Goal: Task Accomplishment & Management: Manage account settings

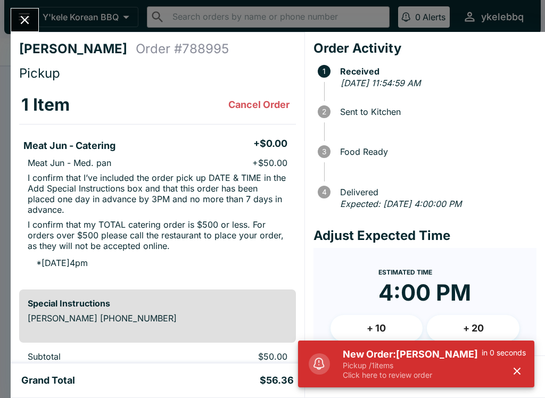
click at [24, 22] on icon "Close" at bounding box center [25, 20] width 9 height 9
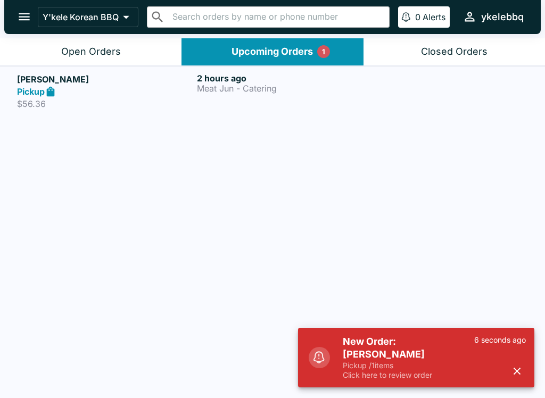
click at [122, 52] on button "Open Orders" at bounding box center [91, 51] width 182 height 27
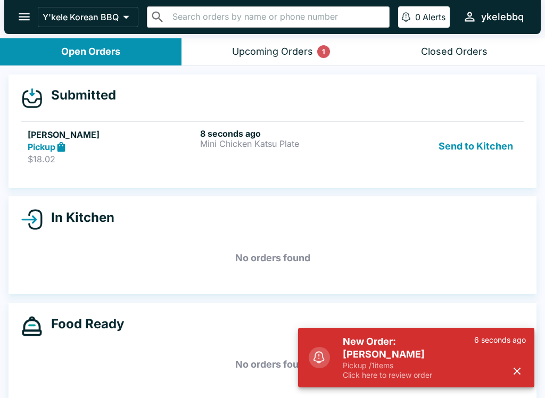
click at [270, 161] on div "8 seconds ago Mini Chicken Katsu Plate" at bounding box center [284, 146] width 168 height 37
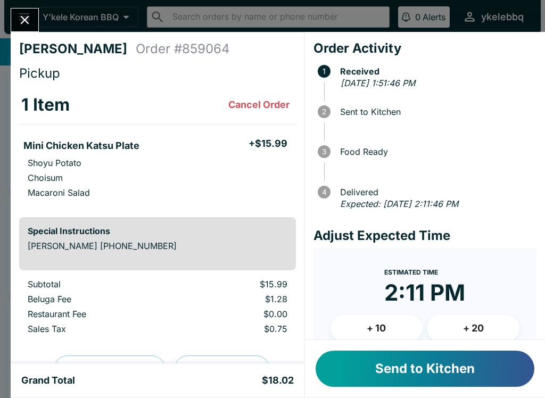
click at [485, 374] on button "Send to Kitchen" at bounding box center [425, 369] width 219 height 36
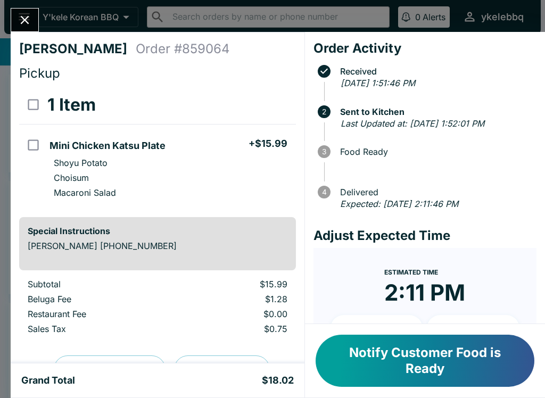
click at [21, 22] on icon "Close" at bounding box center [25, 20] width 14 height 14
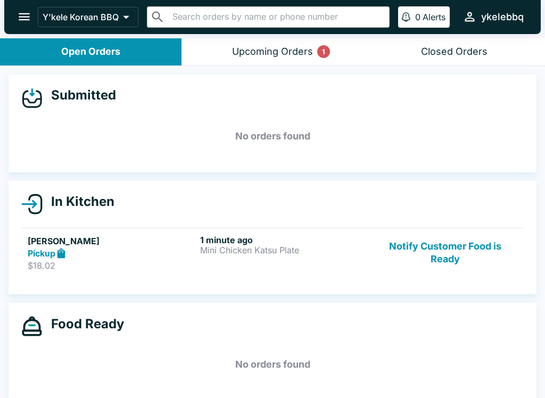
click at [265, 48] on div "Upcoming Orders 1" at bounding box center [272, 52] width 81 height 12
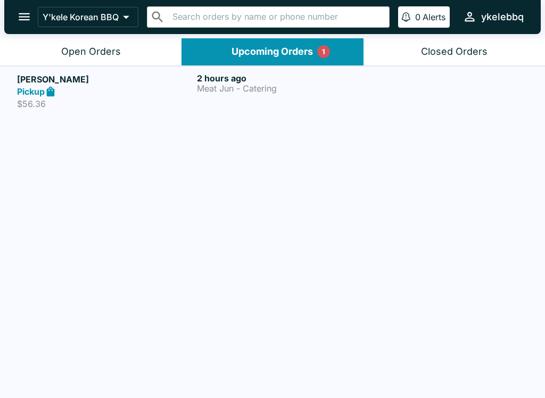
click at [67, 46] on div "Open Orders" at bounding box center [91, 52] width 60 height 12
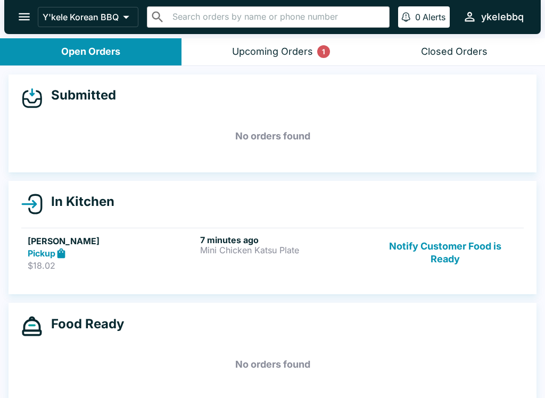
click at [81, 269] on p "$18.02" at bounding box center [112, 265] width 168 height 11
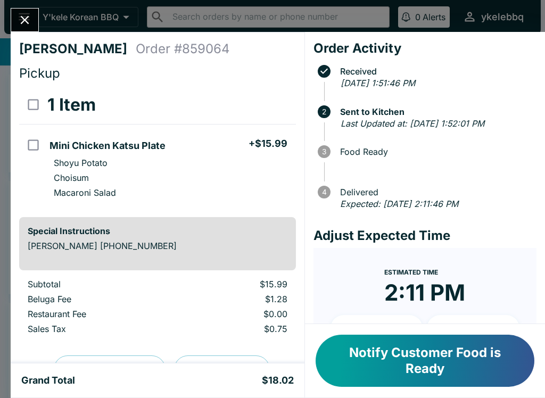
click at [484, 364] on button "Notify Customer Food is Ready" at bounding box center [425, 361] width 219 height 52
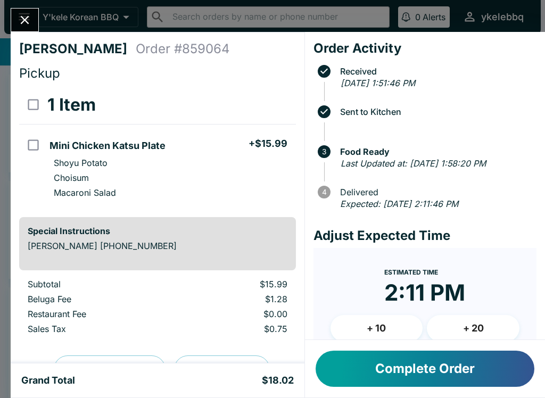
click at [450, 379] on button "Complete Order" at bounding box center [425, 369] width 219 height 36
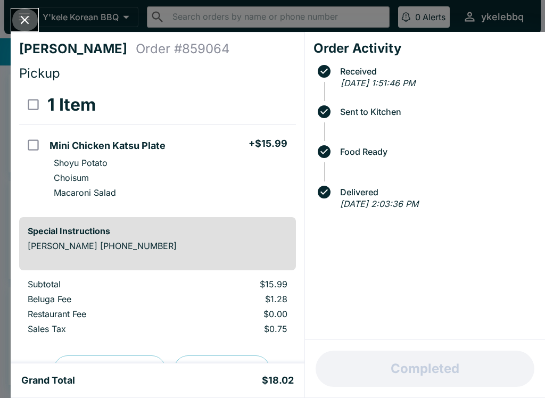
click at [25, 14] on icon "Close" at bounding box center [25, 20] width 14 height 14
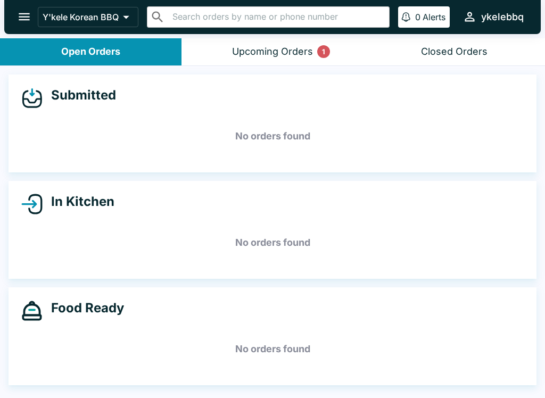
click at [284, 64] on button "Upcoming Orders 1" at bounding box center [273, 51] width 182 height 27
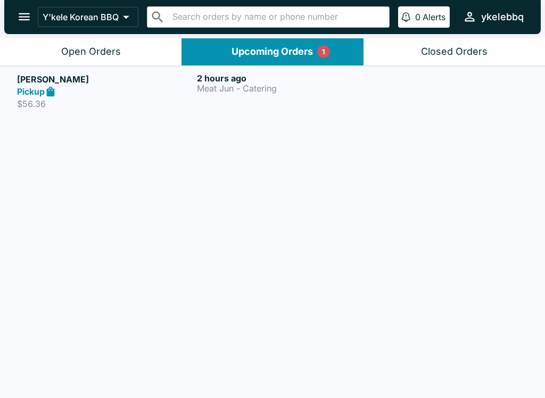
click at [107, 62] on button "Open Orders" at bounding box center [91, 51] width 182 height 27
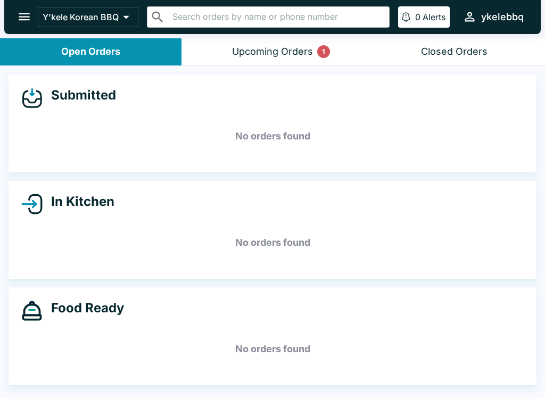
click at [306, 56] on div "Upcoming Orders 1" at bounding box center [272, 52] width 81 height 12
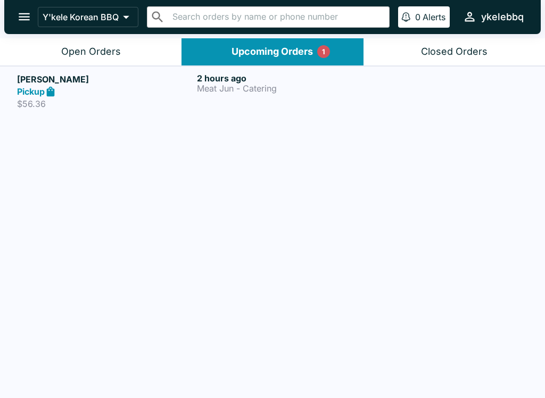
click at [99, 59] on button "Open Orders" at bounding box center [91, 51] width 182 height 27
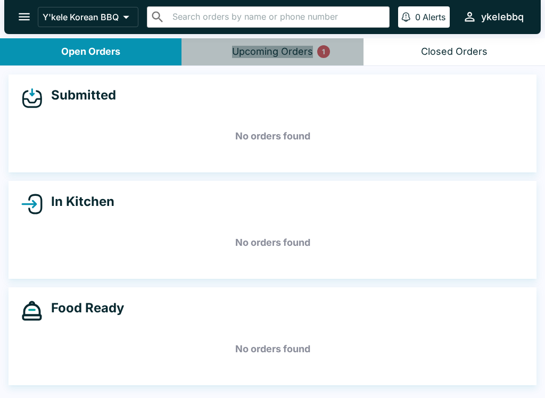
click at [322, 56] on div "1" at bounding box center [323, 51] width 13 height 13
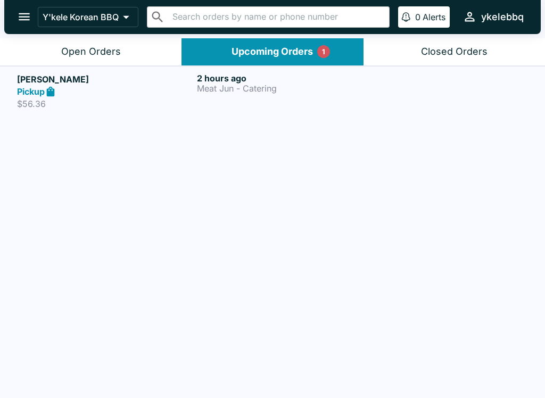
click at [250, 88] on p "Meat Jun - Catering" at bounding box center [285, 89] width 176 height 10
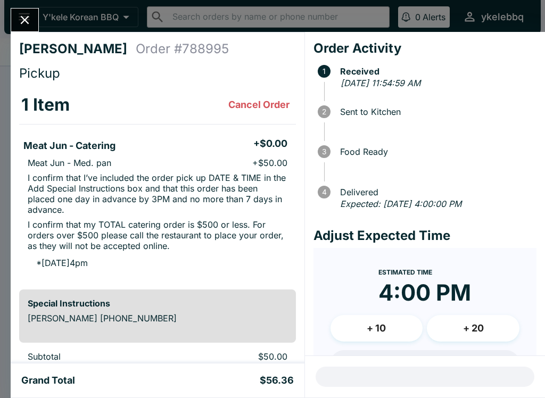
click at [32, 26] on icon "Close" at bounding box center [25, 20] width 14 height 14
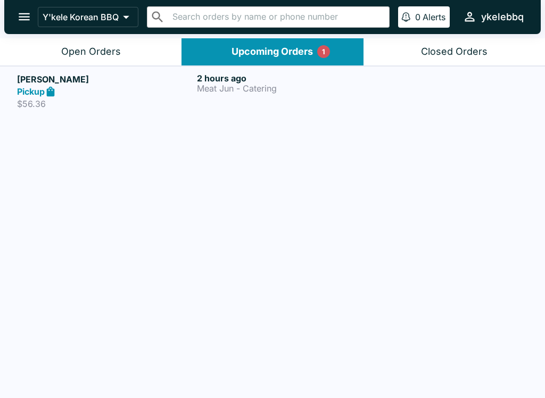
scroll to position [2, 0]
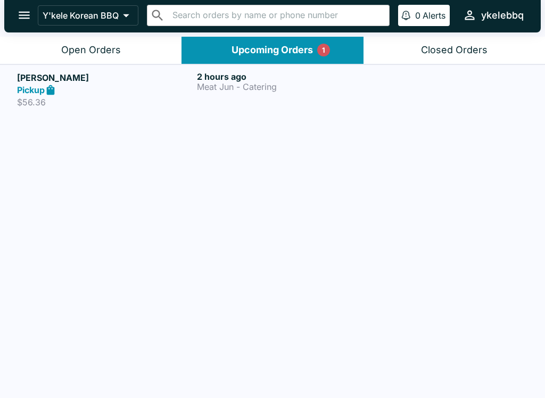
click at [60, 56] on button "Open Orders" at bounding box center [91, 50] width 182 height 27
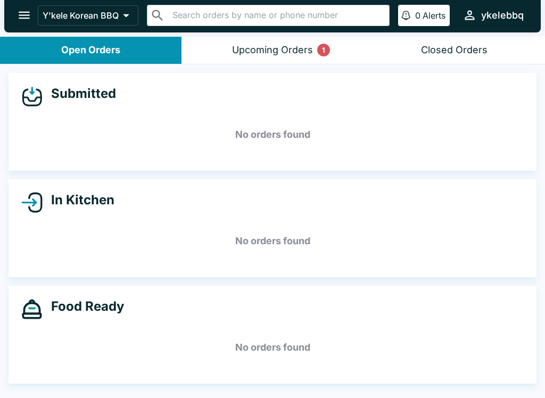
click at [279, 46] on div "Upcoming Orders 1" at bounding box center [272, 50] width 81 height 12
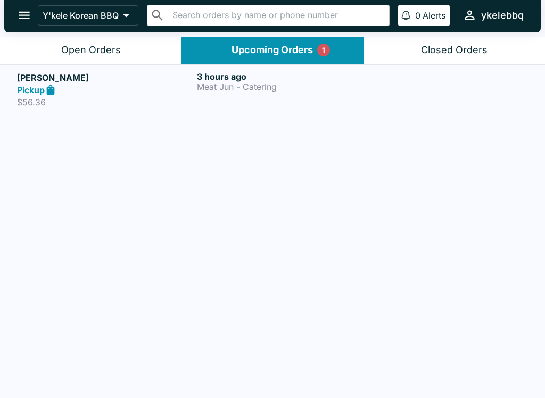
click at [94, 56] on button "Open Orders" at bounding box center [91, 50] width 182 height 27
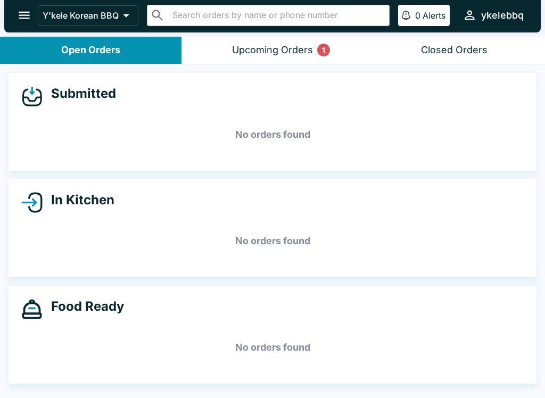
click at [487, 50] on button "Closed Orders" at bounding box center [455, 50] width 182 height 27
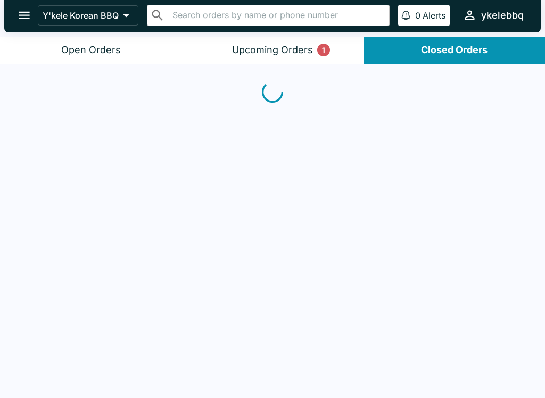
click at [284, 42] on button "Upcoming Orders 1" at bounding box center [273, 50] width 182 height 27
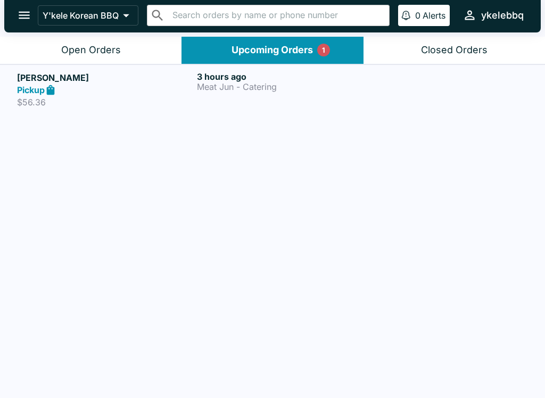
click at [84, 56] on button "Open Orders" at bounding box center [91, 50] width 182 height 27
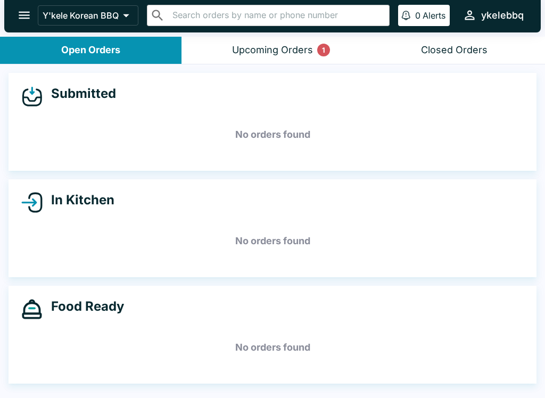
scroll to position [0, 0]
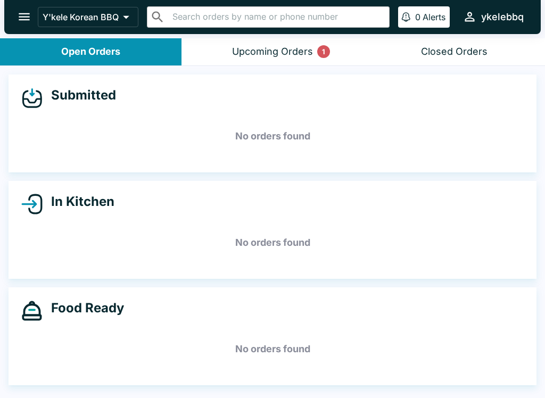
click at [476, 50] on div "Closed Orders" at bounding box center [454, 52] width 67 height 12
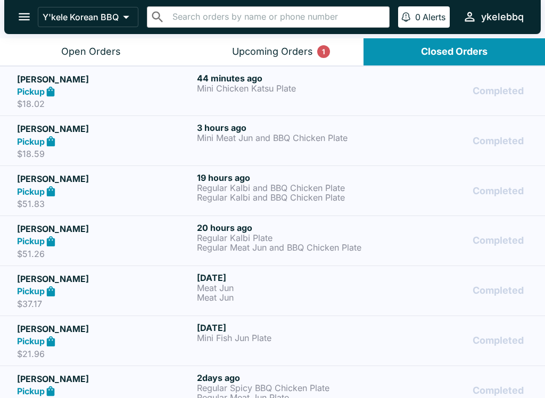
click at [89, 58] on button "Open Orders" at bounding box center [91, 51] width 182 height 27
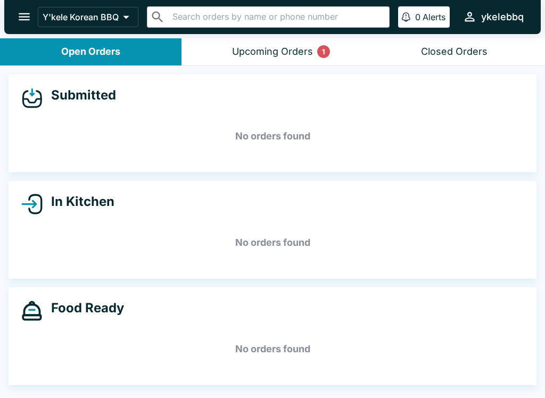
click at [37, 19] on button "open drawer" at bounding box center [24, 16] width 27 height 27
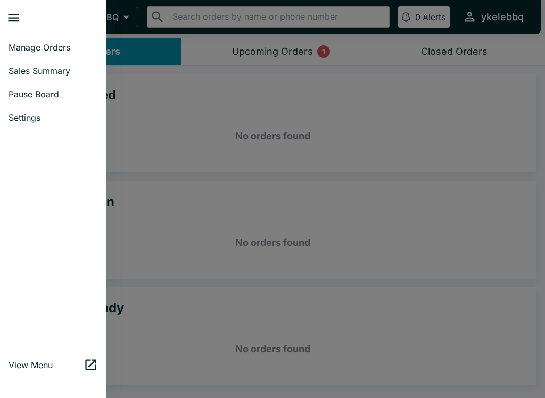
click at [268, 139] on div at bounding box center [272, 199] width 545 height 398
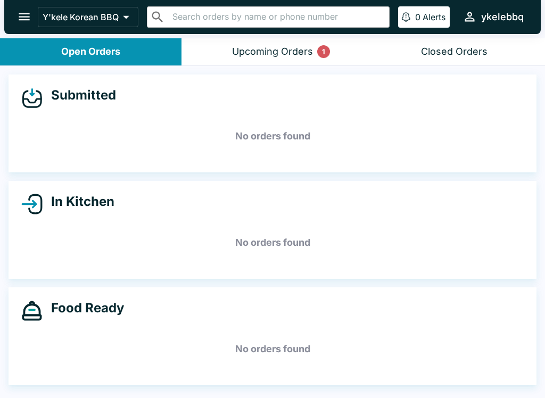
click at [468, 46] on div "Closed Orders" at bounding box center [454, 52] width 67 height 12
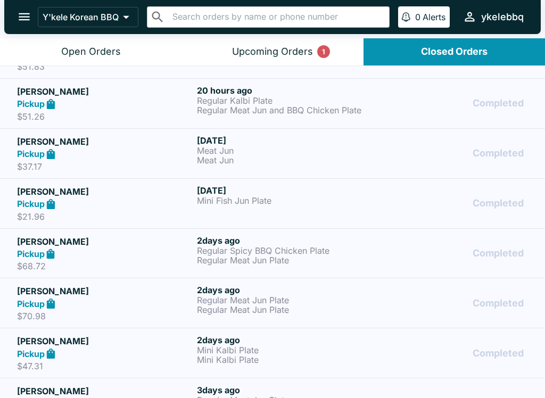
scroll to position [136, 0]
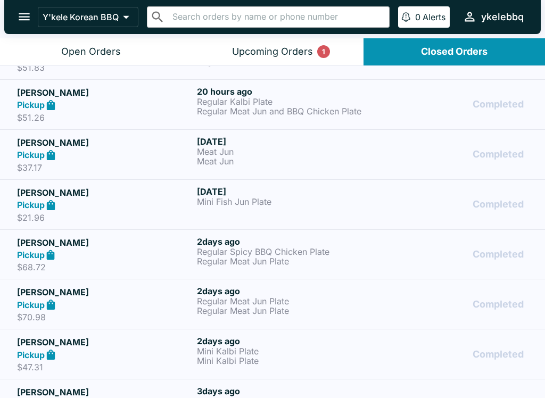
click at [26, 19] on icon "open drawer" at bounding box center [24, 17] width 14 height 14
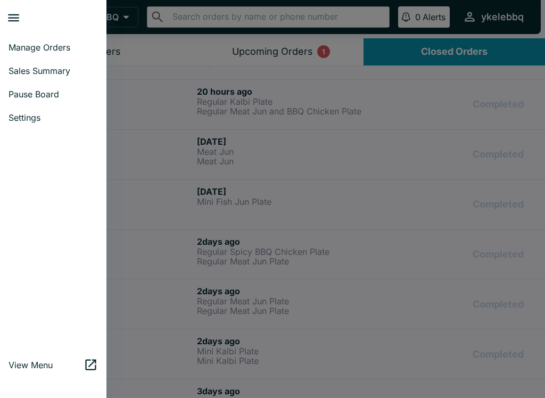
click at [28, 44] on span "Manage Orders" at bounding box center [53, 47] width 89 height 11
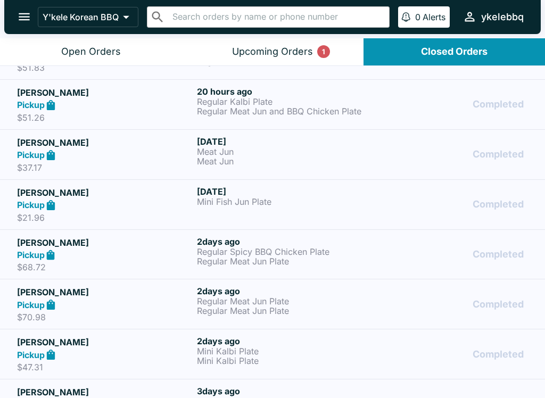
click at [62, 51] on div "Open Orders" at bounding box center [91, 52] width 60 height 12
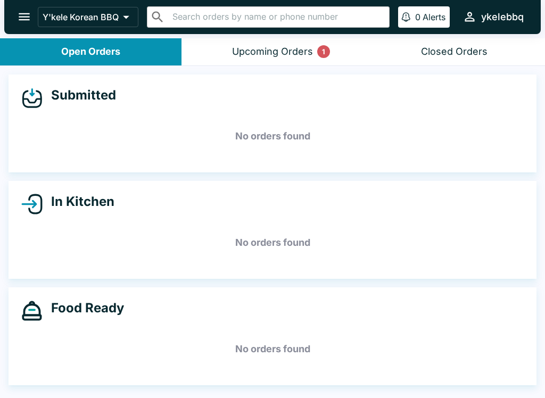
click at [271, 52] on div "Upcoming Orders 1" at bounding box center [272, 52] width 81 height 12
